Goal: Task Accomplishment & Management: Use online tool/utility

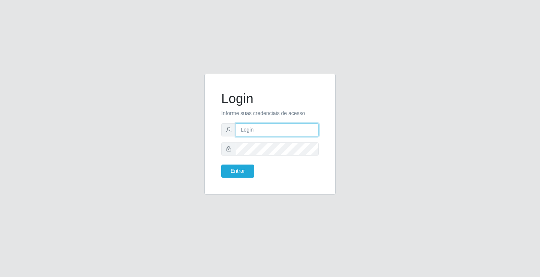
click at [250, 133] on input "text" at bounding box center [277, 129] width 83 height 13
type input "ediane@ideal"
click at [221, 165] on button "Entrar" at bounding box center [237, 171] width 33 height 13
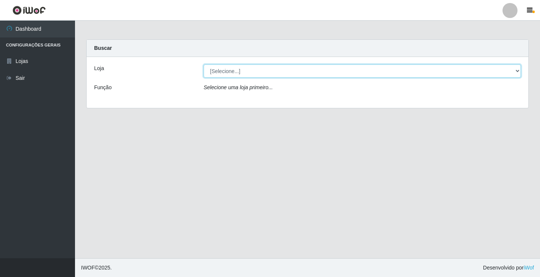
click at [234, 70] on select "[Selecione...] Ideal - Conceição" at bounding box center [362, 71] width 317 height 13
select select "231"
click at [204, 65] on select "[Selecione...] Ideal - Conceição" at bounding box center [362, 71] width 317 height 13
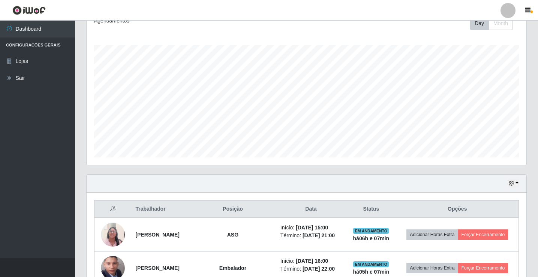
scroll to position [225, 0]
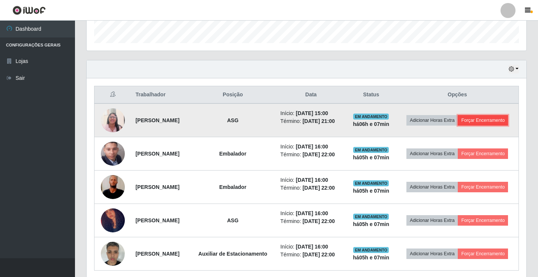
click at [458, 126] on button "Forçar Encerramento" at bounding box center [483, 120] width 50 height 11
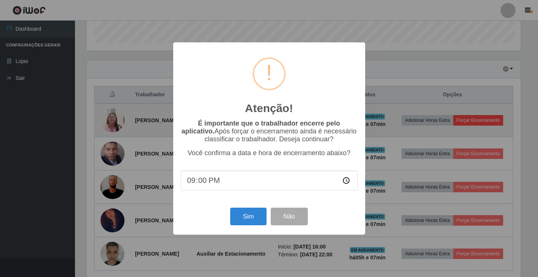
scroll to position [156, 436]
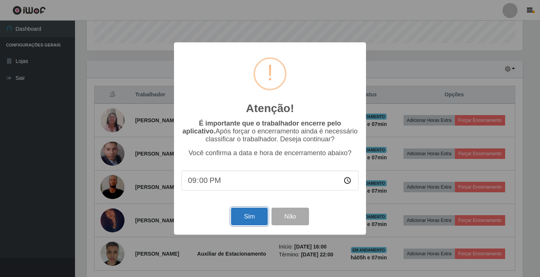
click at [253, 219] on button "Sim" at bounding box center [249, 217] width 36 height 18
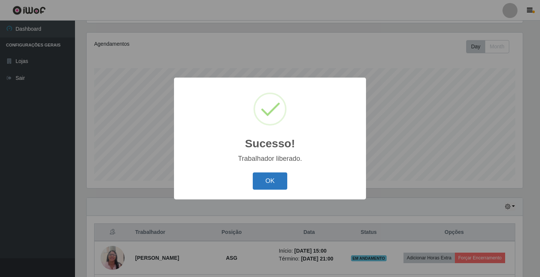
click at [269, 173] on button "OK" at bounding box center [270, 182] width 35 height 18
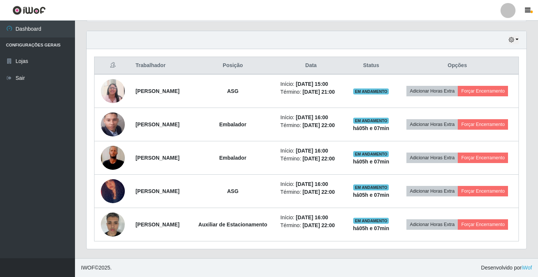
scroll to position [282, 0]
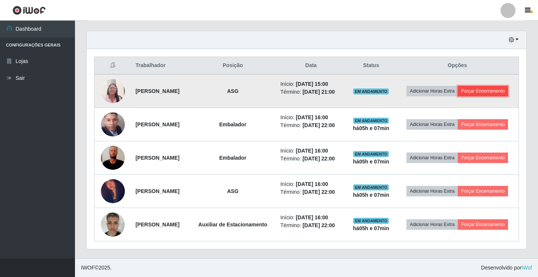
click at [458, 86] on button "Forçar Encerramento" at bounding box center [483, 91] width 50 height 11
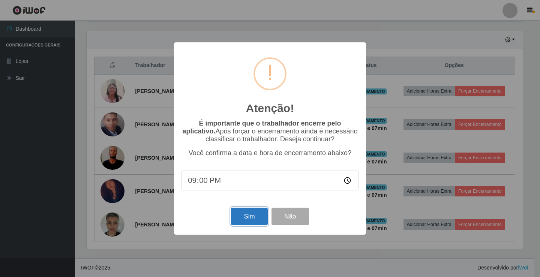
click at [251, 222] on button "Sim" at bounding box center [249, 217] width 36 height 18
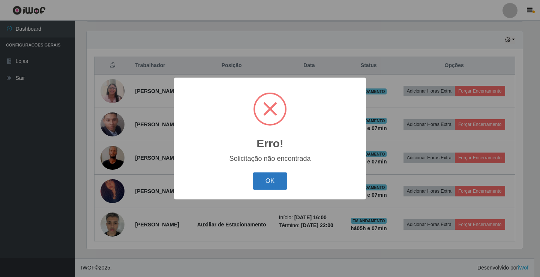
click at [270, 184] on button "OK" at bounding box center [270, 182] width 35 height 18
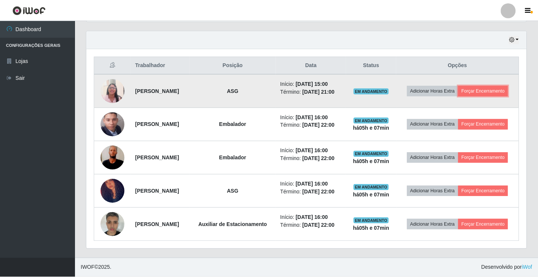
scroll to position [156, 440]
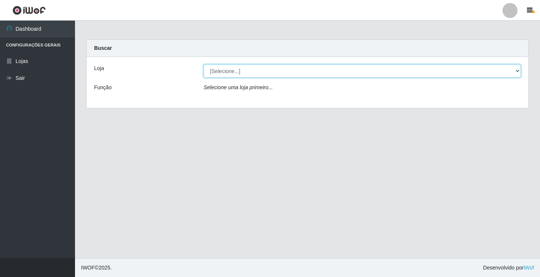
drag, startPoint x: 239, startPoint y: 66, endPoint x: 236, endPoint y: 70, distance: 4.7
click at [239, 66] on select "[Selecione...] Ideal - Conceição" at bounding box center [362, 71] width 317 height 13
select select "231"
click at [204, 65] on select "[Selecione...] Ideal - Conceição" at bounding box center [362, 71] width 317 height 13
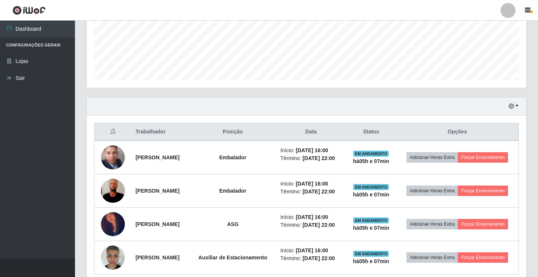
scroll to position [243, 0]
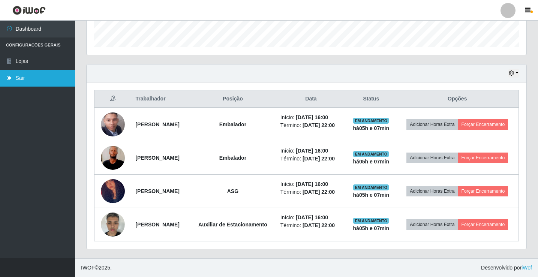
click at [21, 81] on link "Sair" at bounding box center [37, 78] width 75 height 17
